Goal: Entertainment & Leisure: Consume media (video, audio)

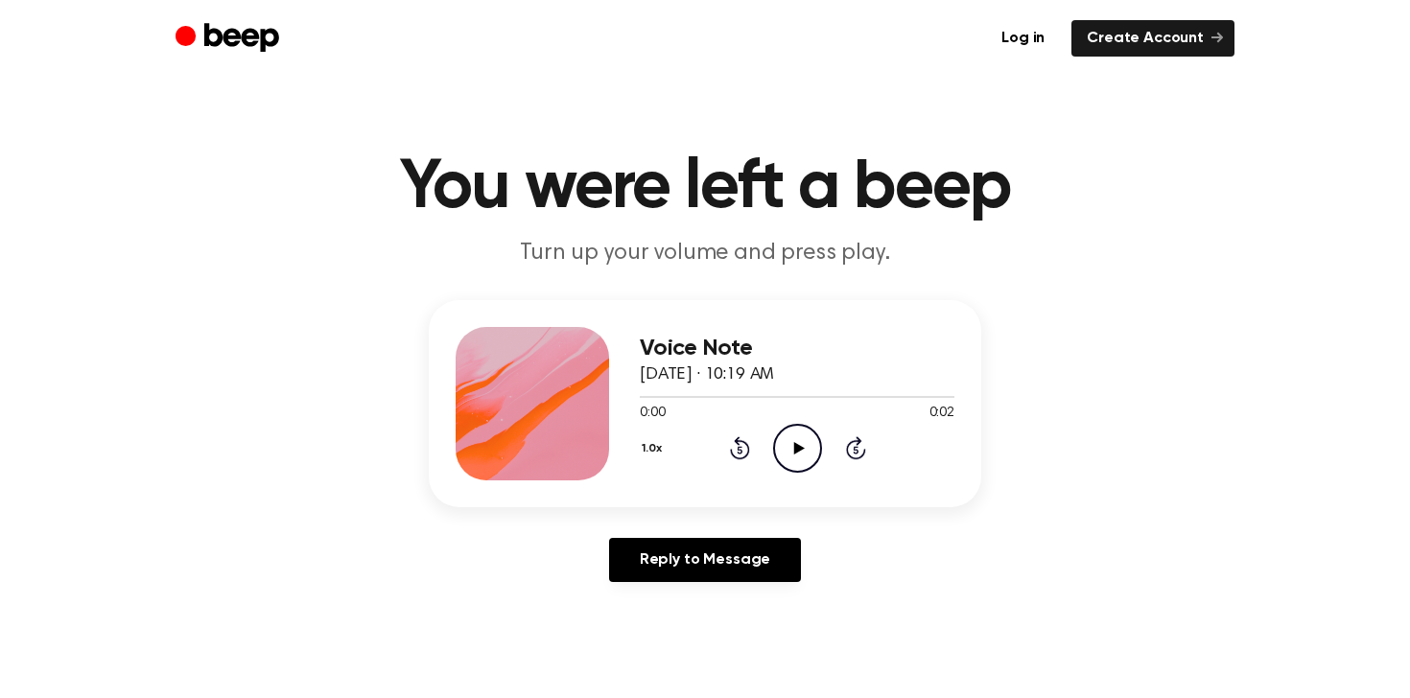
click at [800, 447] on icon at bounding box center [798, 448] width 11 height 12
click at [795, 444] on icon at bounding box center [798, 448] width 11 height 12
click at [802, 436] on icon "Play Audio" at bounding box center [797, 448] width 49 height 49
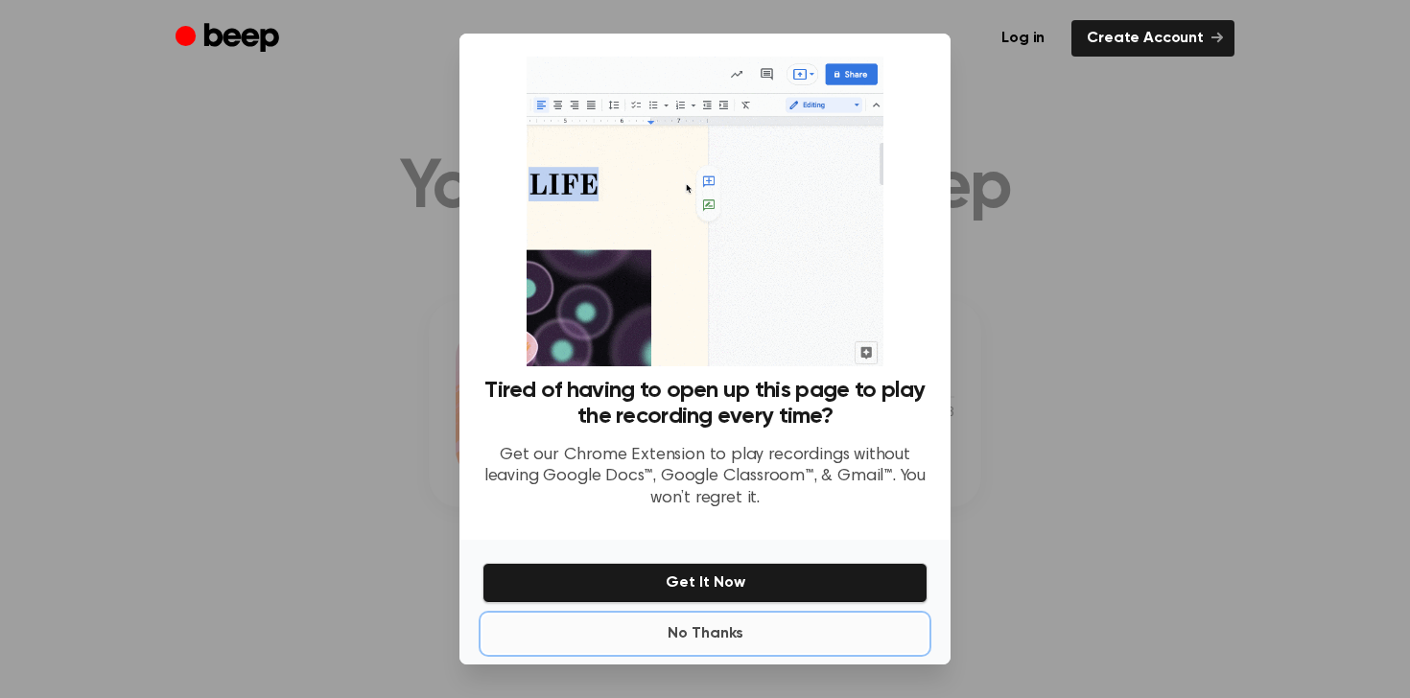
click at [710, 625] on button "No Thanks" at bounding box center [705, 634] width 445 height 38
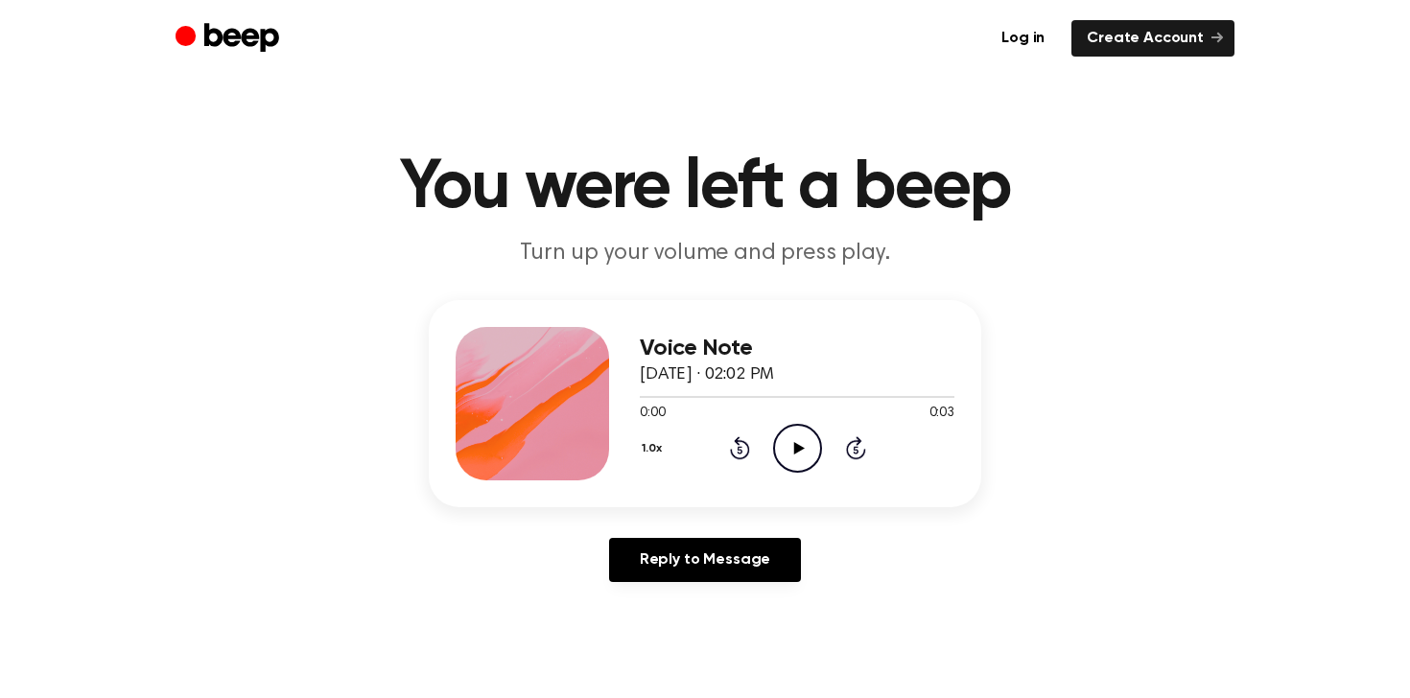
click at [804, 447] on icon "Play Audio" at bounding box center [797, 448] width 49 height 49
click at [804, 449] on icon "Play Audio" at bounding box center [797, 448] width 49 height 49
click at [793, 446] on icon at bounding box center [798, 448] width 11 height 12
